Goal: Information Seeking & Learning: Learn about a topic

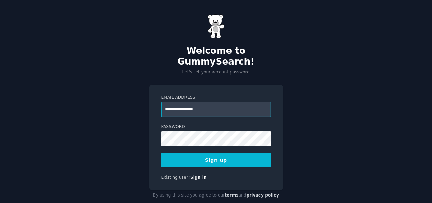
type input "**********"
click at [212, 153] on button "Sign up" at bounding box center [216, 160] width 110 height 14
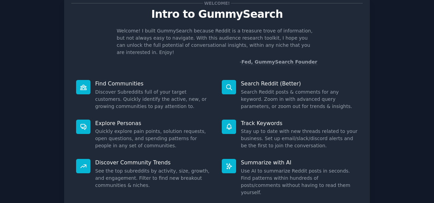
scroll to position [34, 0]
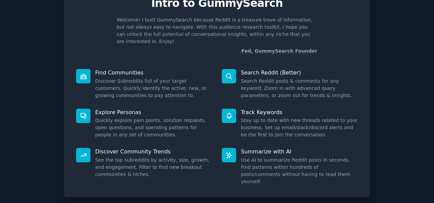
click at [83, 112] on icon at bounding box center [83, 115] width 7 height 7
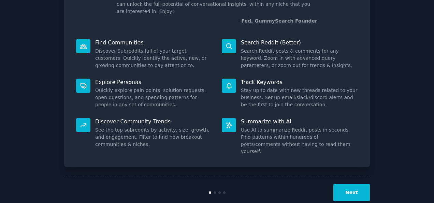
click at [348, 184] on button "Next" at bounding box center [352, 192] width 37 height 17
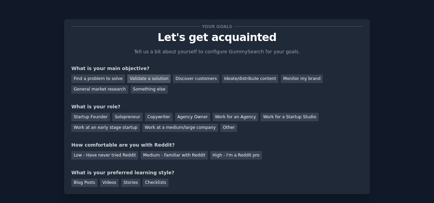
click at [142, 79] on div "Validate a solution" at bounding box center [148, 78] width 43 height 9
click at [176, 79] on div "Discover customers" at bounding box center [196, 78] width 46 height 9
click at [152, 79] on div "Validate a solution" at bounding box center [148, 78] width 43 height 9
click at [99, 116] on div "Startup Founder" at bounding box center [90, 117] width 39 height 9
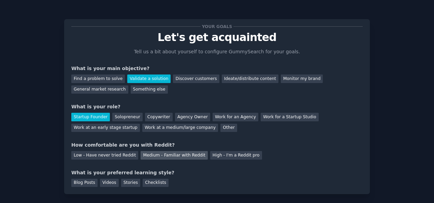
click at [154, 153] on div "Medium - Familiar with Reddit" at bounding box center [174, 155] width 67 height 9
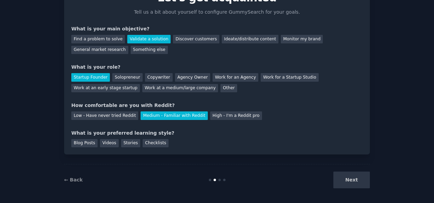
scroll to position [41, 0]
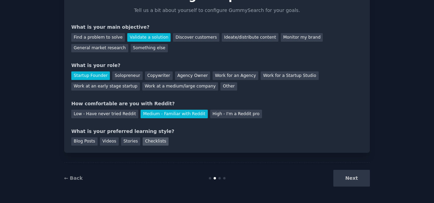
click at [149, 141] on div "Checklists" at bounding box center [156, 141] width 26 height 9
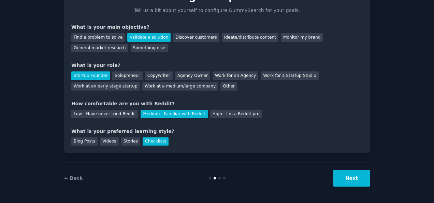
click at [358, 180] on button "Next" at bounding box center [352, 178] width 37 height 17
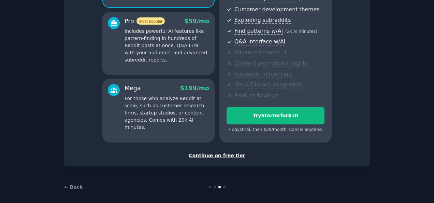
scroll to position [120, 0]
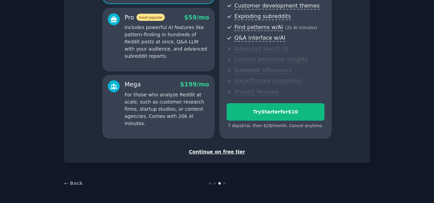
click at [225, 151] on div "Continue on free tier" at bounding box center [217, 151] width 292 height 7
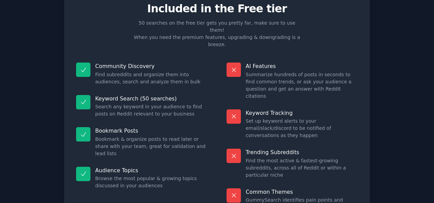
scroll to position [63, 0]
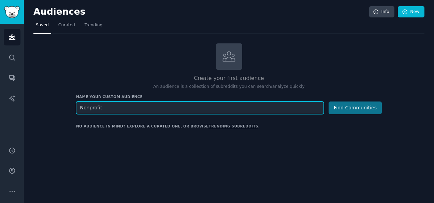
type input "Nonprofit"
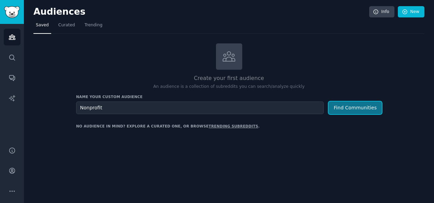
click at [349, 103] on button "Find Communities" at bounding box center [355, 107] width 53 height 13
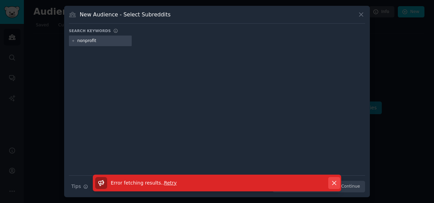
type input "nonprofit"
click at [337, 181] on icon "button" at bounding box center [334, 182] width 7 height 7
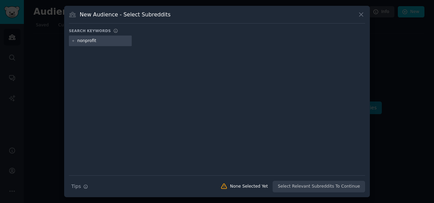
click at [103, 37] on div "nonprofit" at bounding box center [100, 41] width 63 height 11
click at [102, 40] on input "nonprofit" at bounding box center [103, 41] width 52 height 6
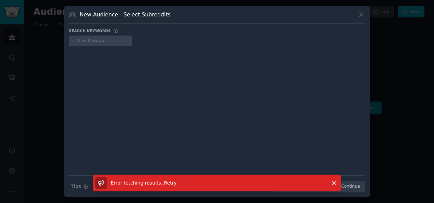
click at [164, 182] on span "Retry" at bounding box center [170, 182] width 13 height 5
click at [87, 41] on input "text" at bounding box center [103, 41] width 52 height 6
click at [335, 182] on icon "button" at bounding box center [334, 183] width 4 height 4
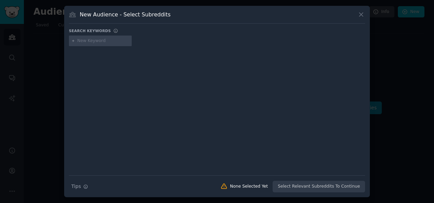
click at [104, 40] on input "text" at bounding box center [103, 41] width 52 height 6
click at [325, 186] on div "Search Tips Tips None Selected Yet Select Relevant Subreddits To Continue" at bounding box center [217, 183] width 296 height 17
click at [323, 185] on div "Search Tips Tips None Selected Yet Select Relevant Subreddits To Continue" at bounding box center [217, 183] width 296 height 17
click at [112, 41] on input "nonprofit" at bounding box center [103, 41] width 52 height 6
type input "nonprofit, crisis, training"
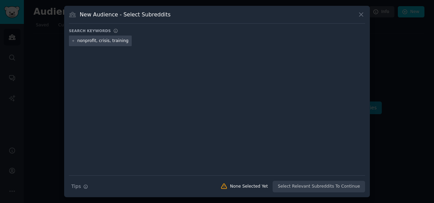
click at [340, 187] on div "Search Tips Tips None Selected Yet Select Relevant Subreddits To Continue" at bounding box center [217, 183] width 296 height 17
click at [124, 40] on input "nonprofit, crisis, training" at bounding box center [103, 41] width 52 height 6
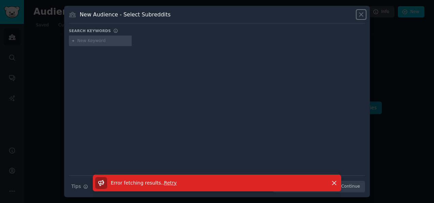
drag, startPoint x: 363, startPoint y: 13, endPoint x: 354, endPoint y: 14, distance: 9.0
click at [362, 13] on icon at bounding box center [361, 14] width 7 height 7
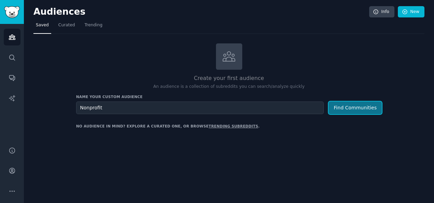
click at [355, 106] on button "Find Communities" at bounding box center [355, 107] width 53 height 13
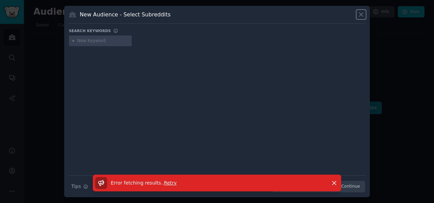
click at [360, 13] on icon at bounding box center [361, 14] width 7 height 7
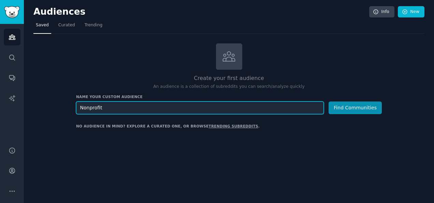
click at [119, 107] on input "Nonprofit" at bounding box center [200, 107] width 248 height 13
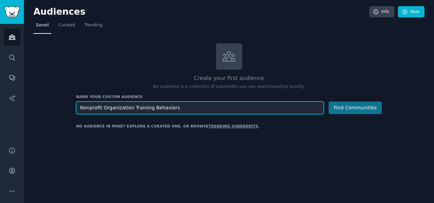
type input "Nonprofit Organization Training Behaviors"
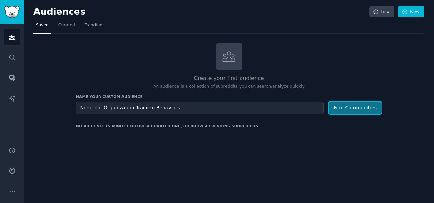
click at [351, 105] on button "Find Communities" at bounding box center [355, 107] width 53 height 13
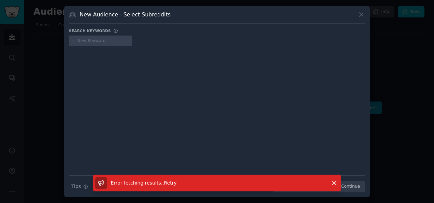
click at [168, 182] on span "Retry" at bounding box center [170, 182] width 13 height 5
click at [169, 182] on span "Retry" at bounding box center [170, 182] width 13 height 5
click at [168, 182] on span "Retry" at bounding box center [170, 182] width 13 height 5
click at [75, 185] on div "Error fetching results. . Retry Dismiss" at bounding box center [217, 185] width 306 height 23
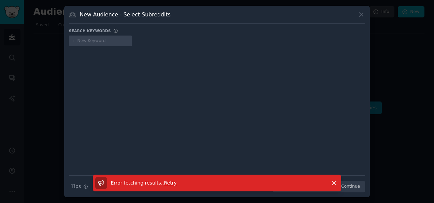
click at [82, 184] on div "Error fetching results. . Retry Dismiss" at bounding box center [217, 185] width 306 height 23
click at [88, 39] on input "text" at bounding box center [103, 41] width 52 height 6
type input "training, communications, nonprofit, crisis"
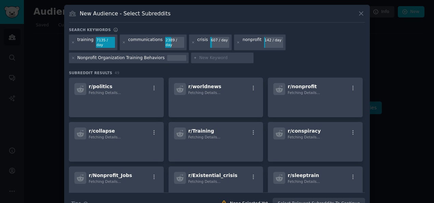
scroll to position [11, 0]
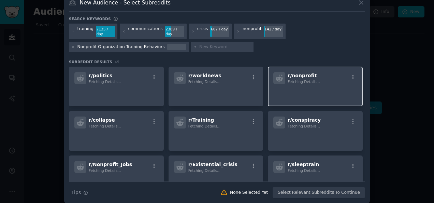
click at [330, 77] on div "r/ nonprofit Fetching Details..." at bounding box center [315, 78] width 84 height 12
click at [353, 75] on icon "button" at bounding box center [353, 77] width 1 height 5
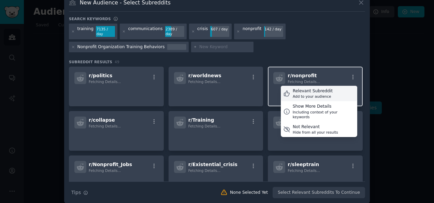
click at [321, 88] on div "Relevant Subreddit" at bounding box center [313, 91] width 40 height 6
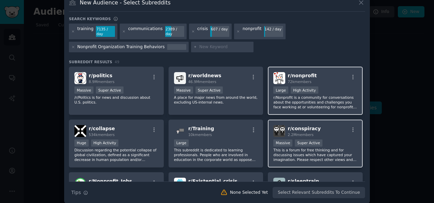
scroll to position [0, 0]
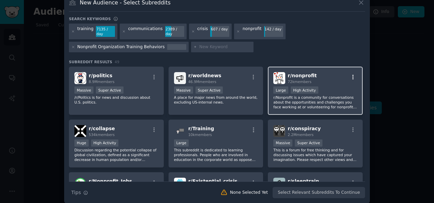
click at [350, 74] on icon "button" at bounding box center [353, 77] width 6 height 6
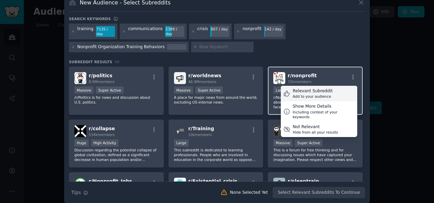
click at [315, 88] on div "Relevant Subreddit" at bounding box center [313, 91] width 40 height 6
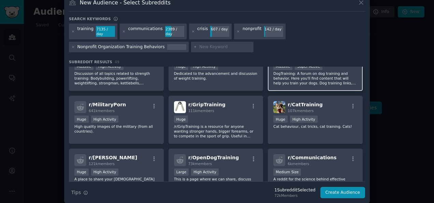
scroll to position [341, 0]
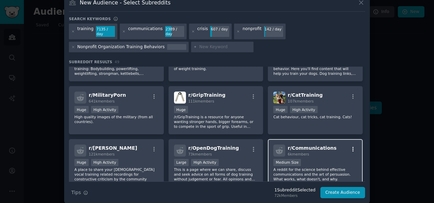
click at [352, 146] on icon "button" at bounding box center [353, 149] width 6 height 6
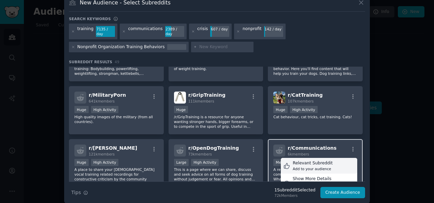
click at [315, 160] on div "Relevant Subreddit" at bounding box center [313, 163] width 40 height 6
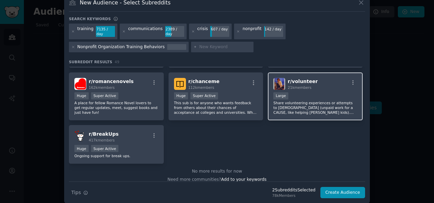
scroll to position [632, 0]
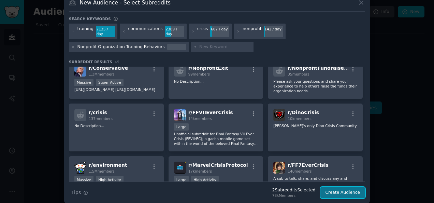
click at [347, 187] on button "Create Audience" at bounding box center [343, 193] width 45 height 12
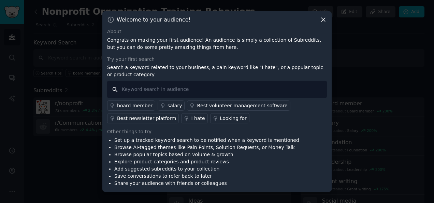
click at [167, 90] on input "text" at bounding box center [217, 89] width 220 height 17
type input "crisis, communications, media, training, news"
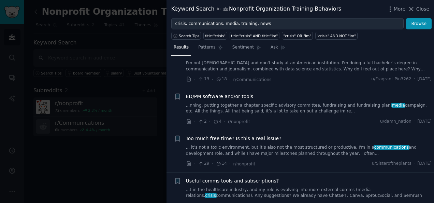
scroll to position [1024, 0]
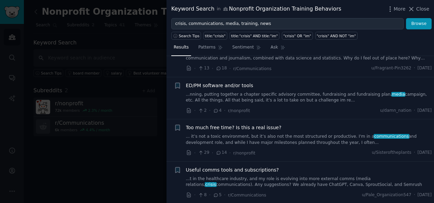
click at [266, 176] on link "...t in the healthcare industry, and my role is evolving into more external com…" at bounding box center [309, 182] width 246 height 12
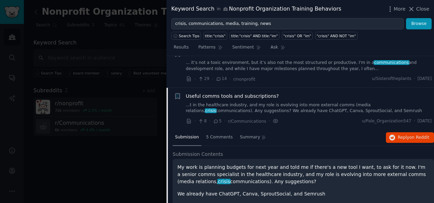
scroll to position [1132, 0]
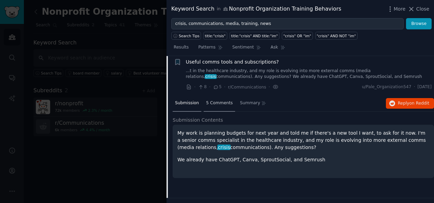
click at [219, 100] on span "5 Comments" at bounding box center [219, 103] width 27 height 6
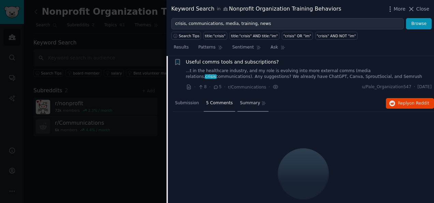
click at [245, 95] on div "Summary" at bounding box center [253, 103] width 31 height 16
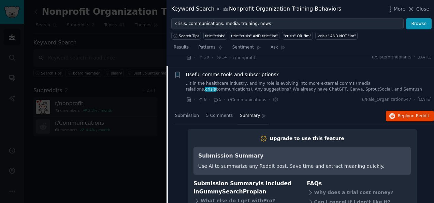
scroll to position [1098, 0]
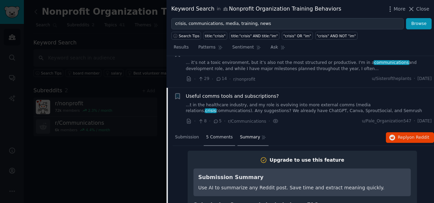
click at [218, 134] on span "5 Comments" at bounding box center [219, 137] width 27 height 6
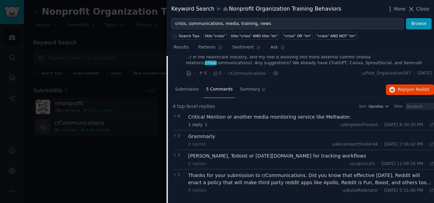
scroll to position [1166, 0]
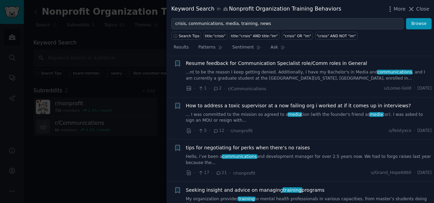
scroll to position [1447, 0]
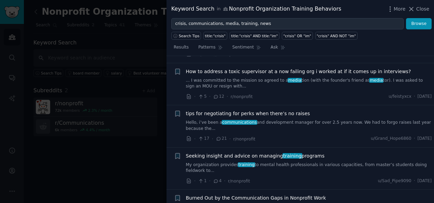
click at [289, 162] on link "My organization provides training to mental health professionals in various cap…" at bounding box center [309, 168] width 246 height 12
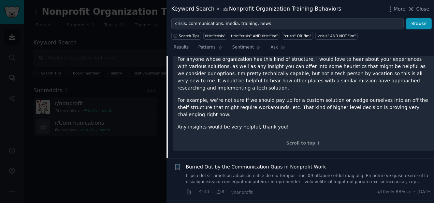
scroll to position [1507, 0]
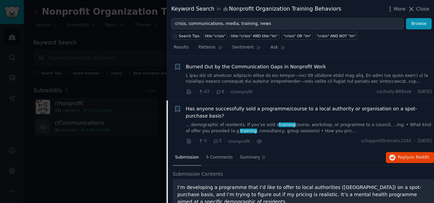
scroll to position [1414, 0]
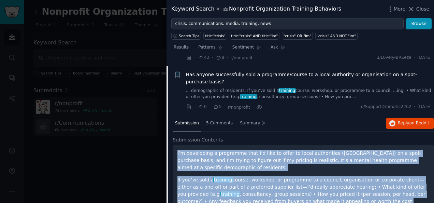
drag, startPoint x: 424, startPoint y: 154, endPoint x: 177, endPoint y: 99, distance: 252.9
click at [177, 145] on div "I’m developing a programme that I’d like to offer to local authorities ([GEOGRA…" at bounding box center [303, 192] width 261 height 94
drag, startPoint x: 177, startPoint y: 99, endPoint x: 207, endPoint y: 105, distance: 30.3
copy div "I’m developing a programme that I’d like to offer to local authorities ([GEOGRA…"
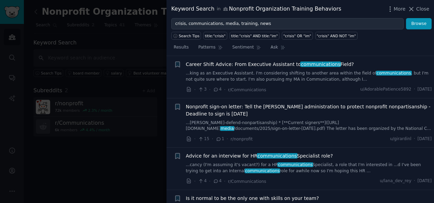
scroll to position [1995, 0]
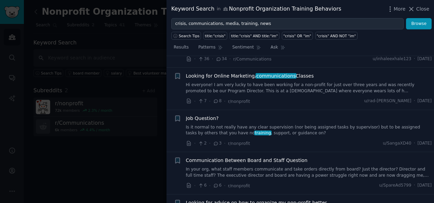
scroll to position [2448, 0]
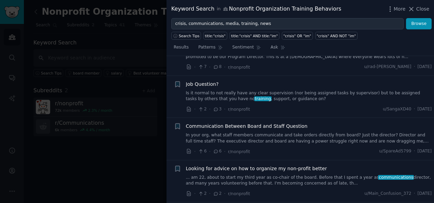
click at [276, 174] on link "... am 22, about to start my third year as co-chair of the board. Before that I…" at bounding box center [309, 180] width 246 height 12
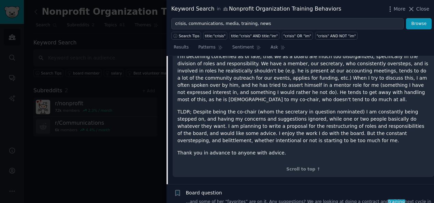
scroll to position [2427, 0]
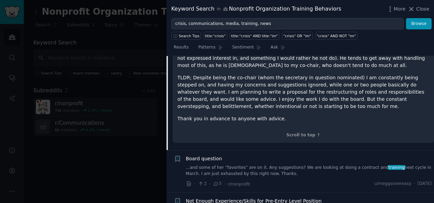
click at [240, 165] on link "...and some of her “favorites” are on it. Any suggestions? We are looking at do…" at bounding box center [309, 171] width 246 height 12
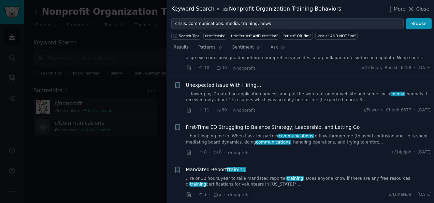
scroll to position [2674, 0]
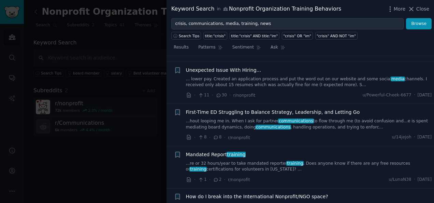
click at [245, 160] on link "...re or 32 hours/year to take mandated reporter training . Does anyone know if…" at bounding box center [309, 166] width 246 height 12
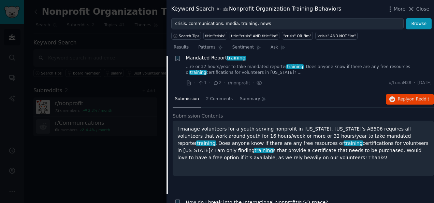
scroll to position [2669, 0]
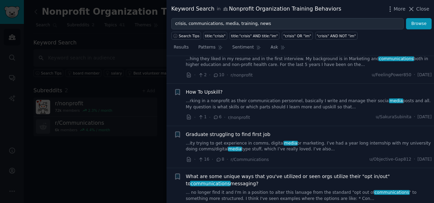
scroll to position [3257, 0]
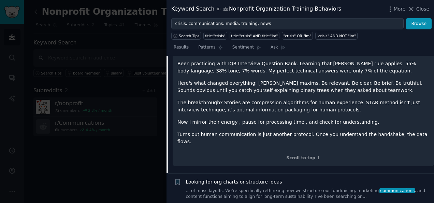
scroll to position [3389, 0]
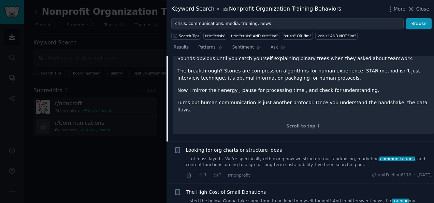
click at [291, 156] on link "... of mass layoffs. We’re specifically rethinking how we structure our fundrai…" at bounding box center [309, 162] width 246 height 12
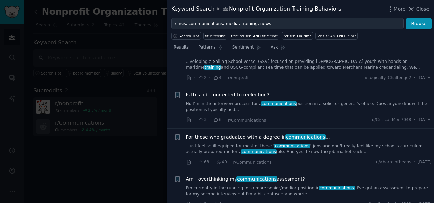
scroll to position [4171, 0]
